Goal: Information Seeking & Learning: Learn about a topic

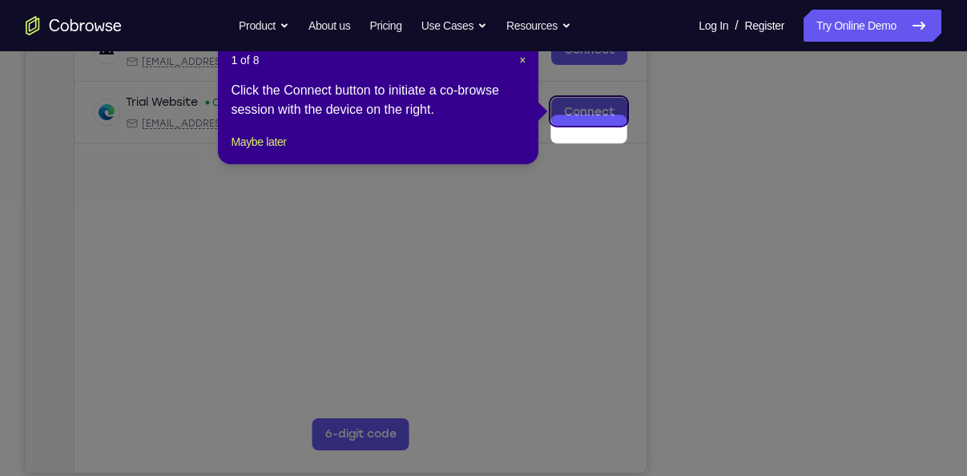
scroll to position [244, 0]
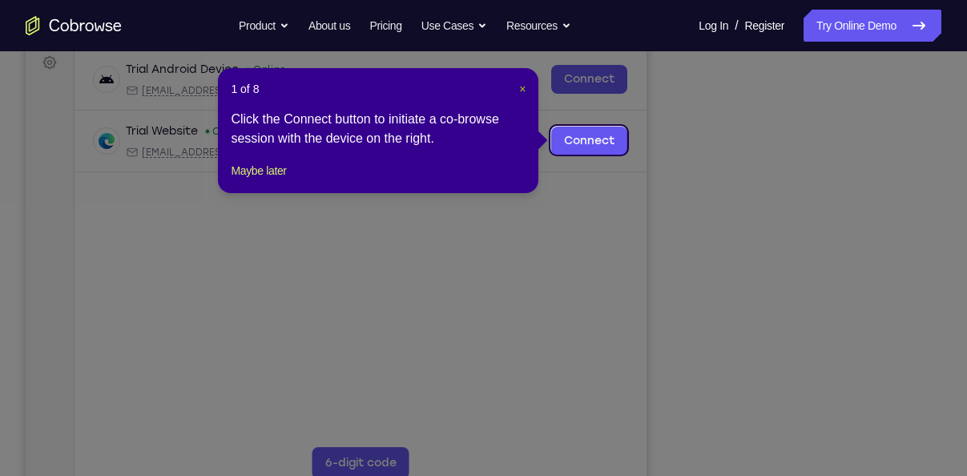
click at [525, 85] on span "×" at bounding box center [522, 89] width 6 height 13
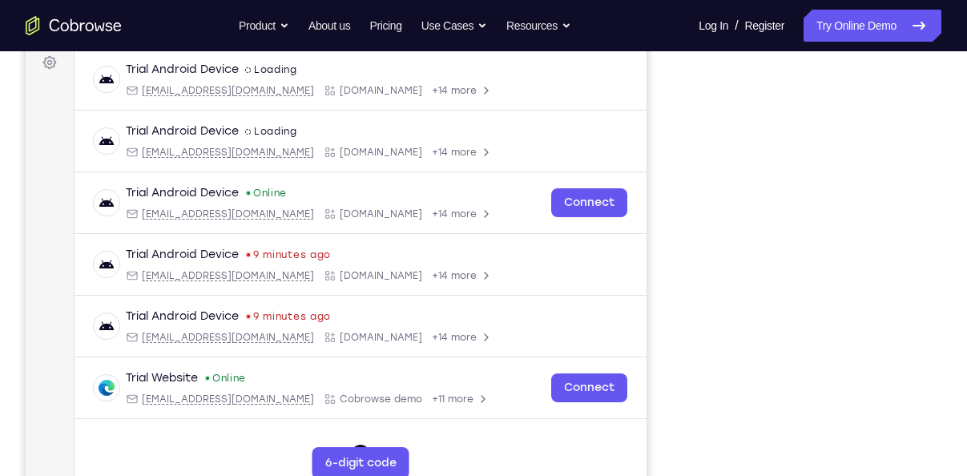
scroll to position [315, 0]
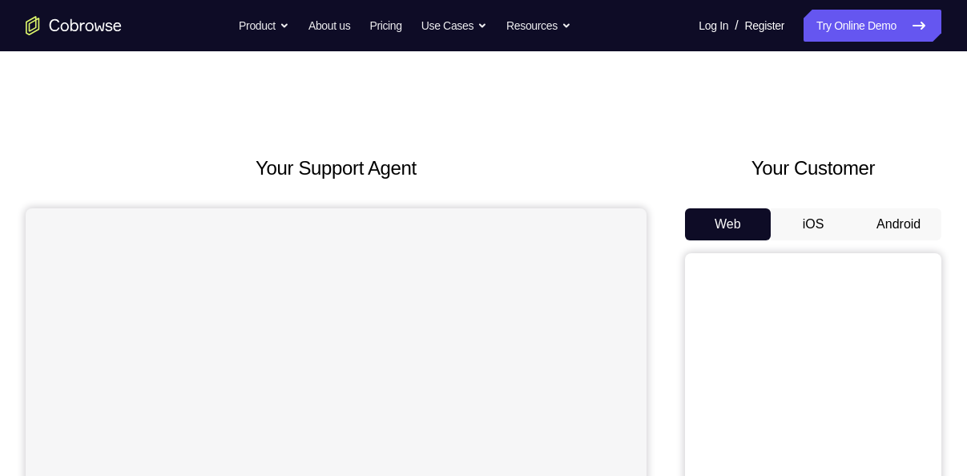
click at [879, 220] on button "Android" at bounding box center [899, 224] width 86 height 32
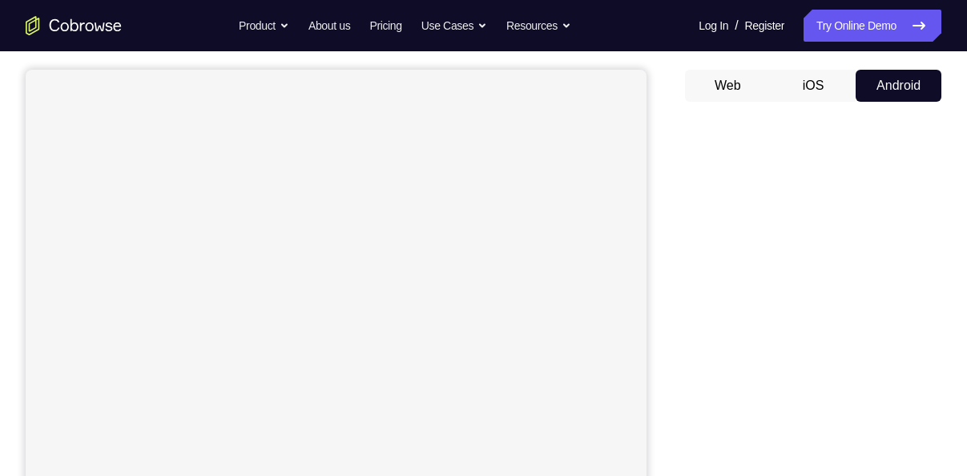
scroll to position [139, 0]
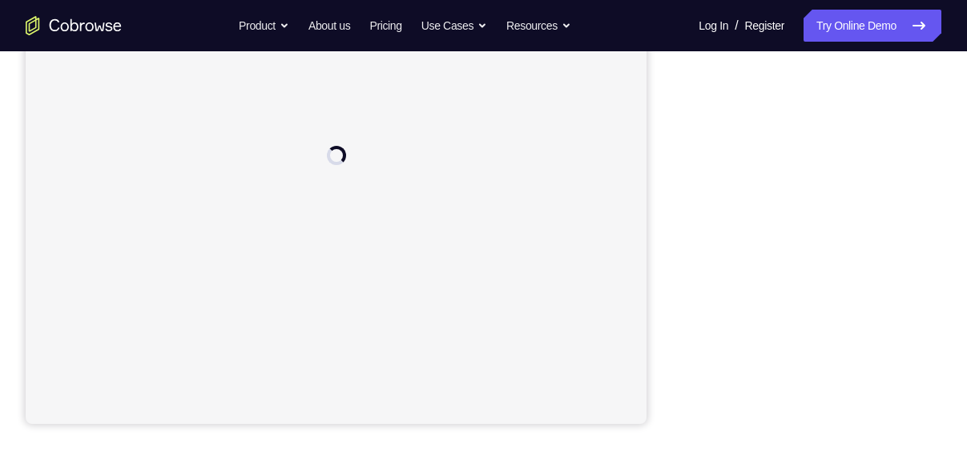
scroll to position [234, 0]
